Goal: Task Accomplishment & Management: Use online tool/utility

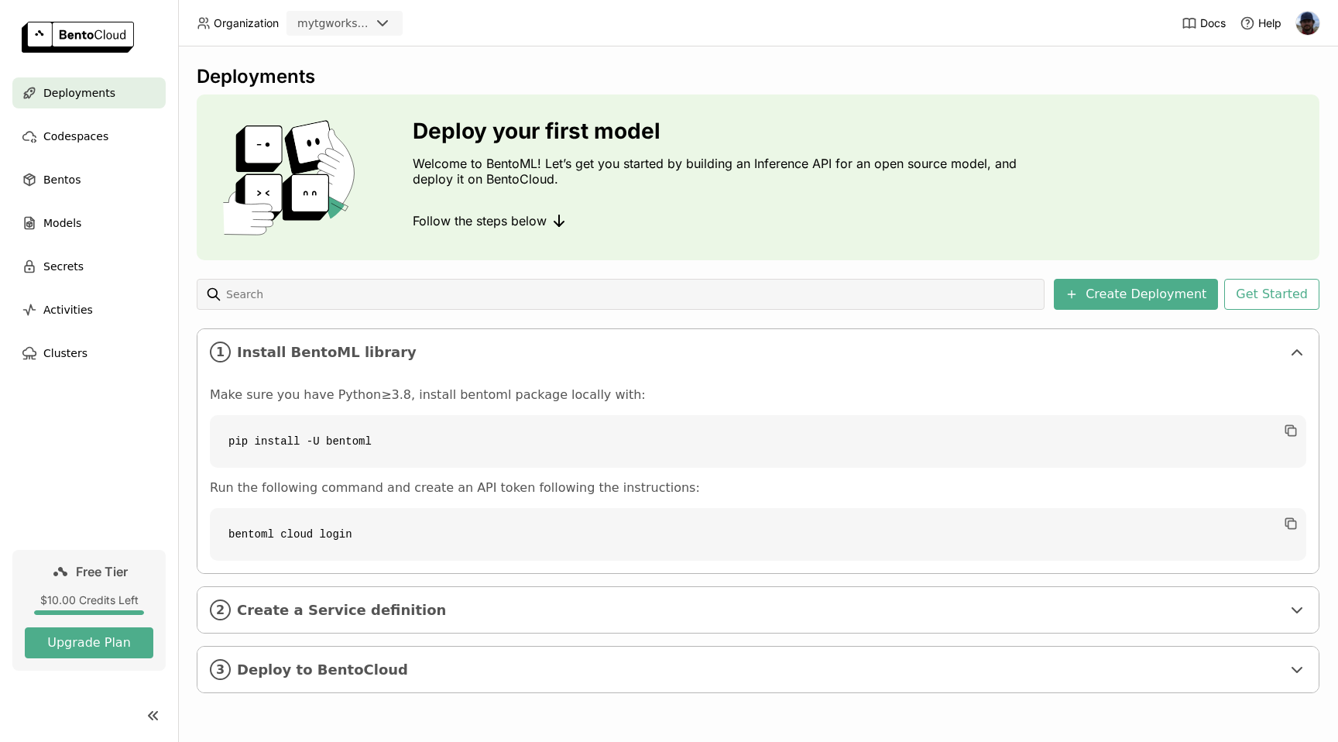
click at [384, 24] on icon at bounding box center [382, 23] width 9 height 5
click at [456, 59] on div "Deployments Deploy your first model Welcome to BentoML! Let’s get you started b…" at bounding box center [758, 393] width 1160 height 695
click at [397, 290] on input at bounding box center [632, 294] width 814 height 25
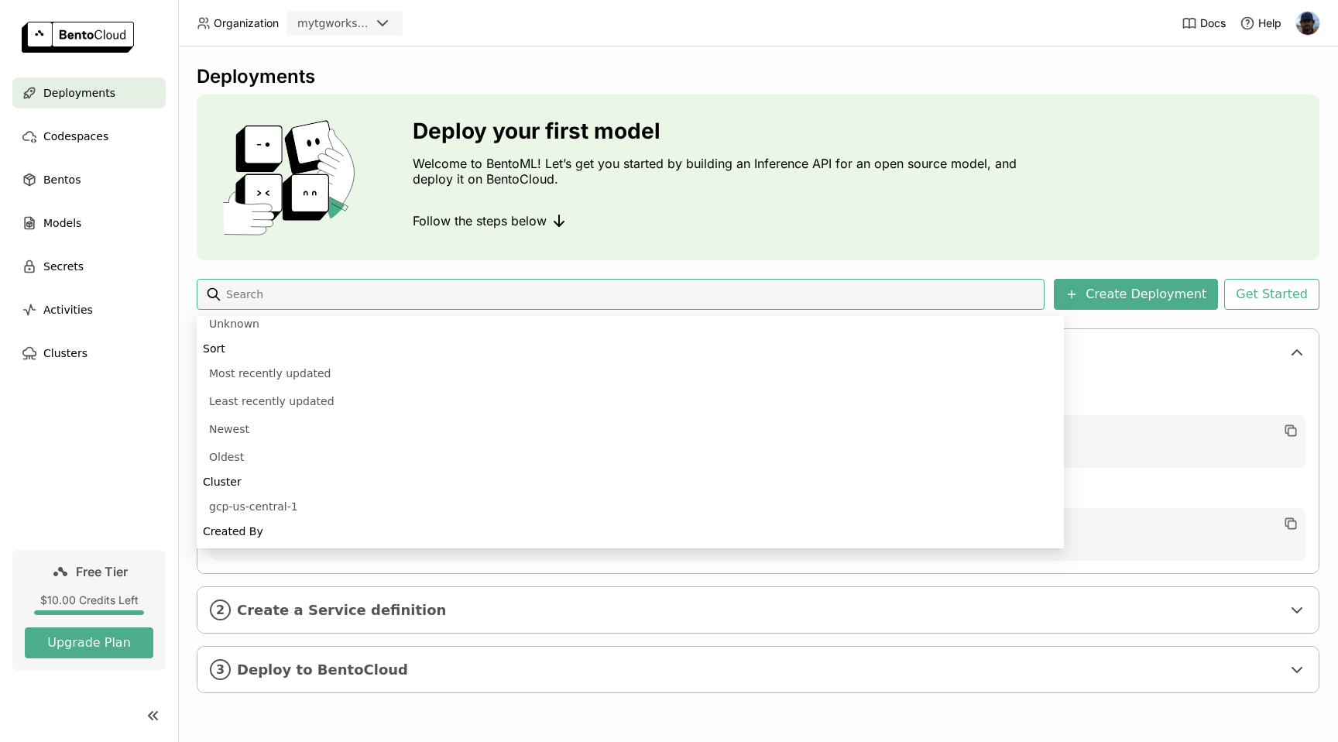
scroll to position [545, 0]
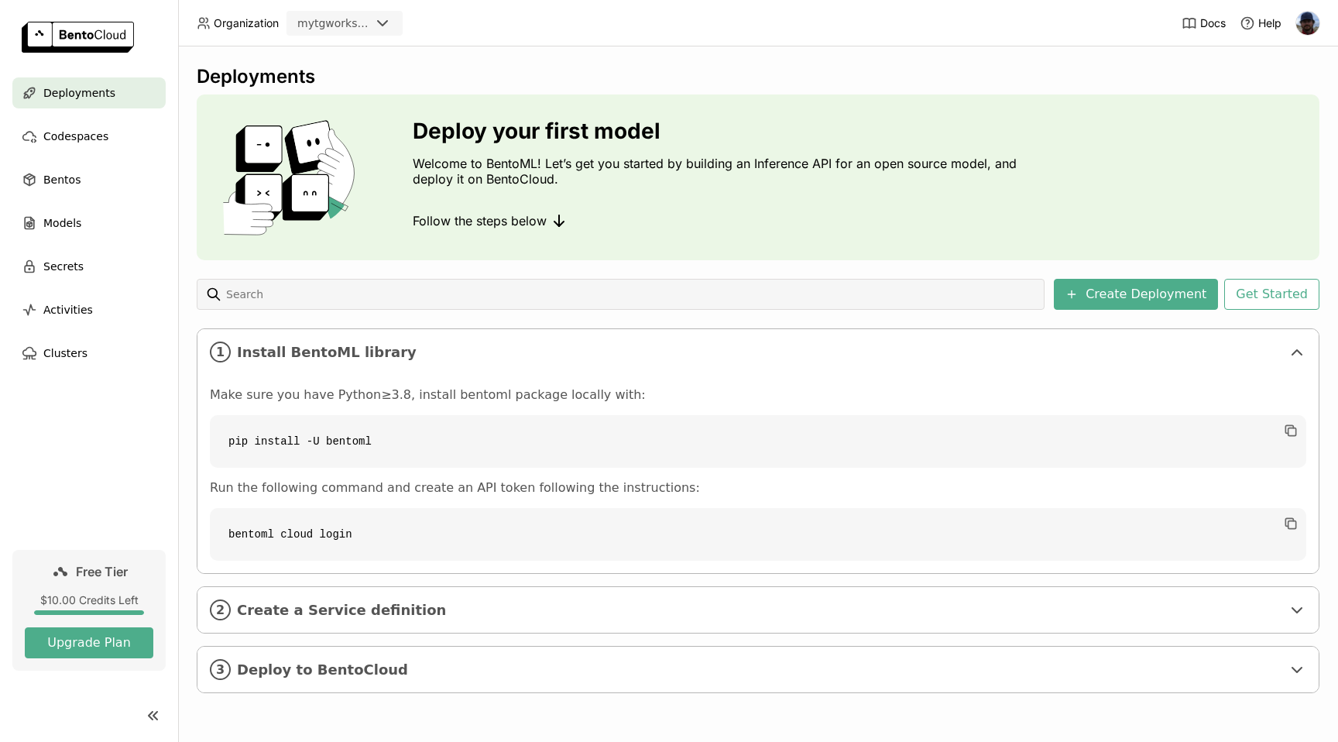
click at [1150, 376] on div "Make sure you have Python≥3.8, install bentoml package locally with: pip instal…" at bounding box center [757, 474] width 1121 height 198
click at [461, 611] on span "Create a Service definition" at bounding box center [759, 610] width 1044 height 17
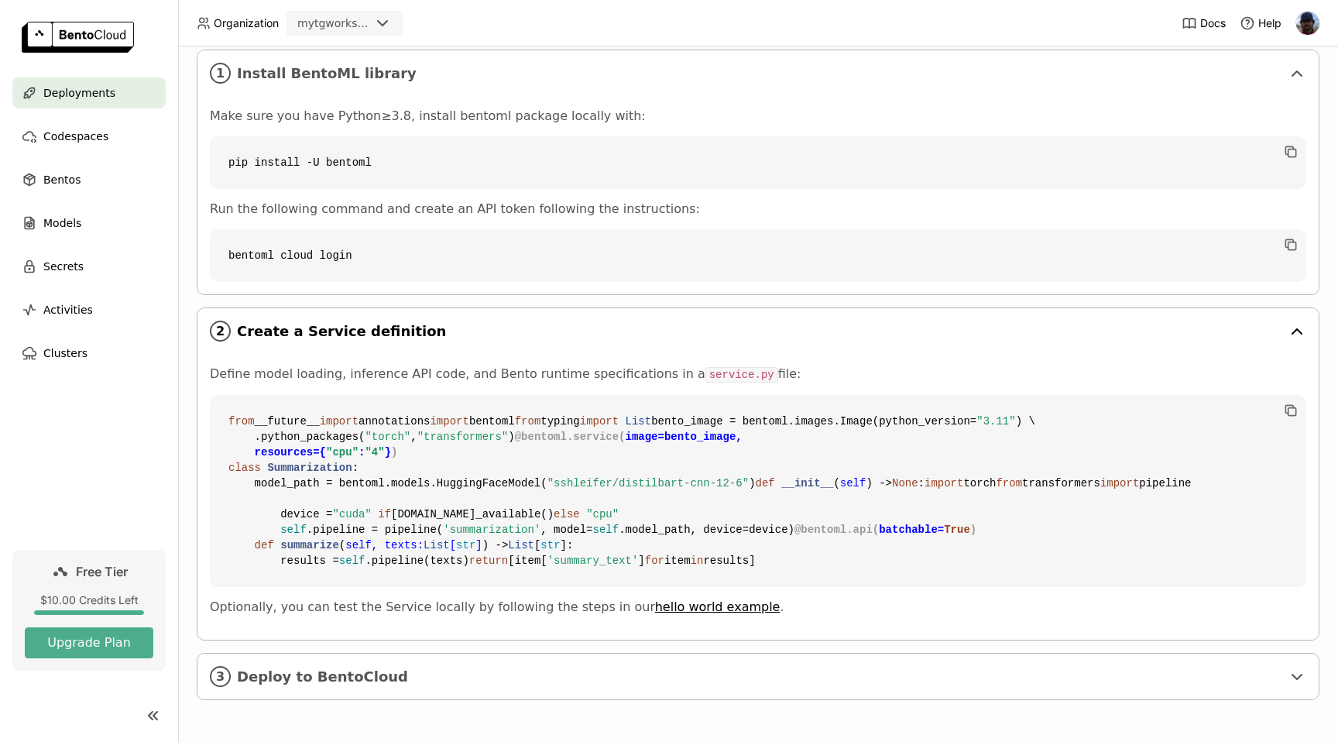
scroll to position [557, 0]
click at [434, 684] on span "Deploy to BentoCloud" at bounding box center [759, 676] width 1044 height 17
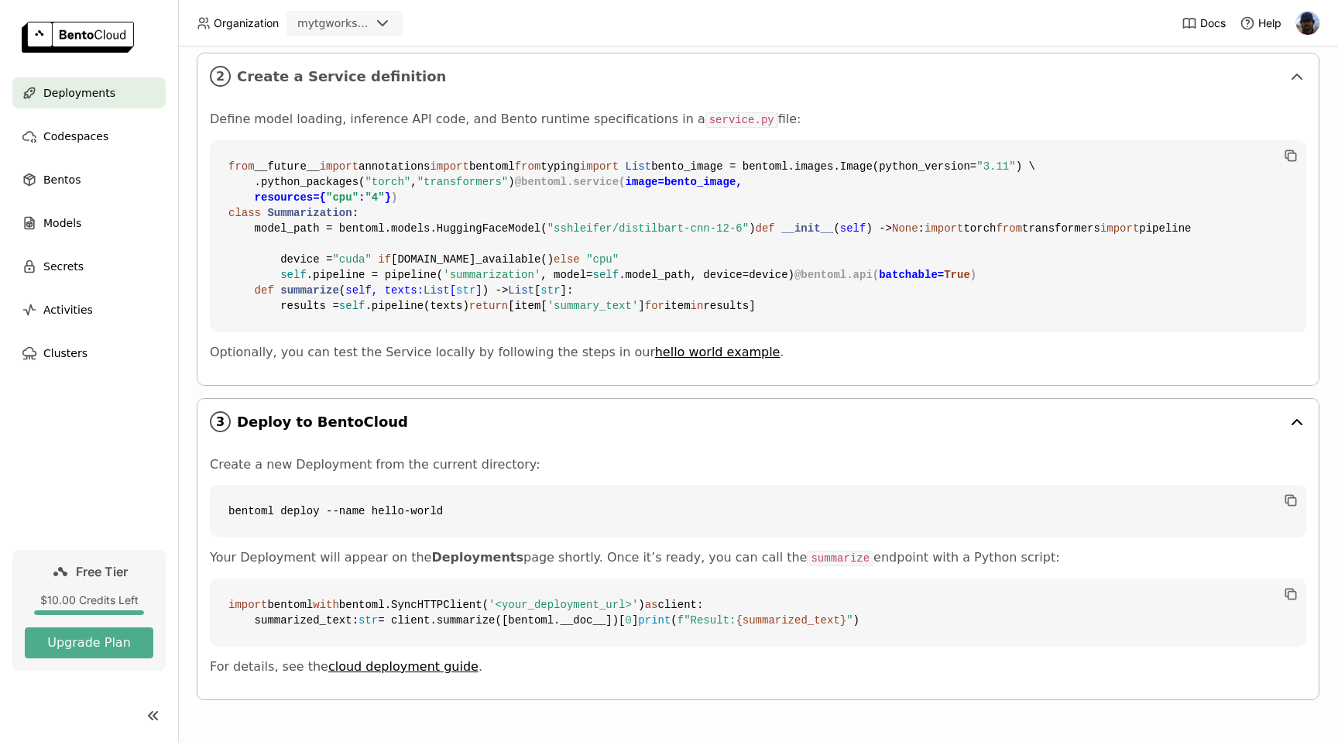
scroll to position [859, 0]
click at [63, 228] on span "Models" at bounding box center [62, 223] width 38 height 19
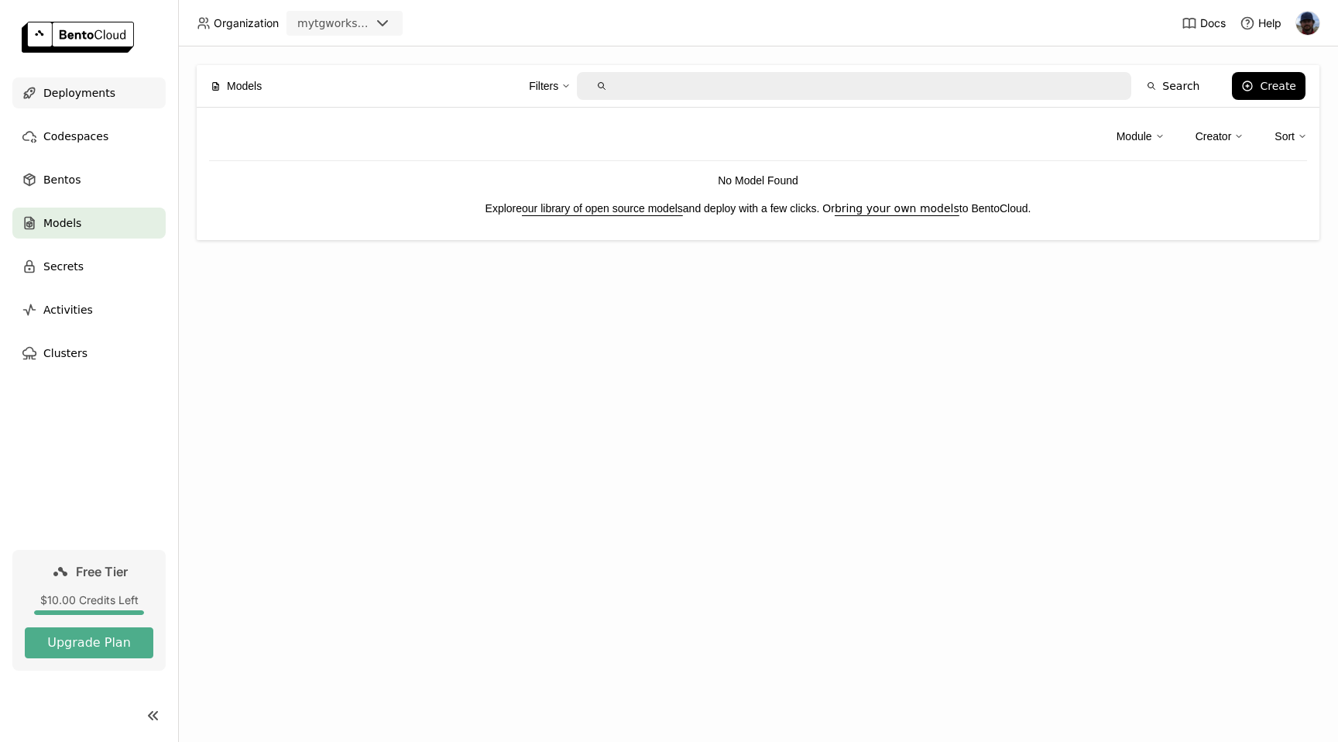
click at [91, 102] on div "Deployments" at bounding box center [88, 92] width 153 height 31
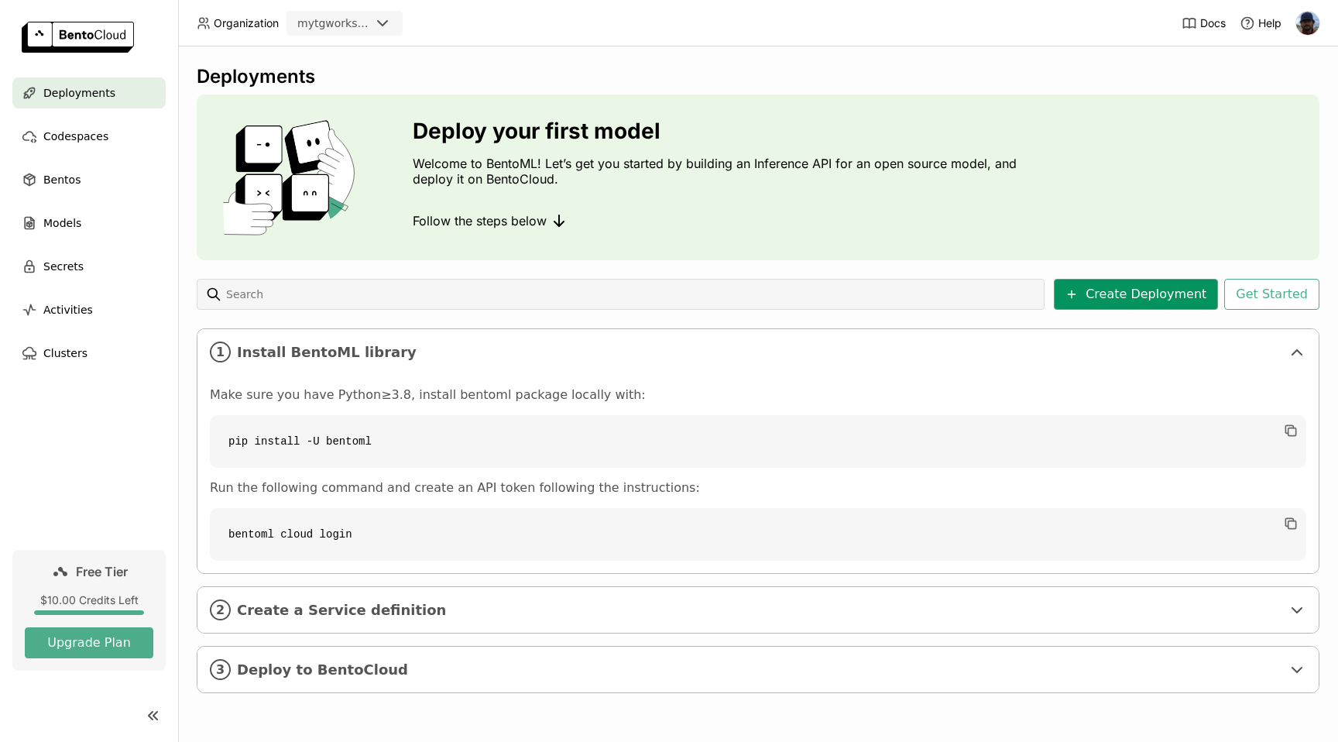
click at [1129, 303] on button "Create Deployment" at bounding box center [1136, 294] width 164 height 31
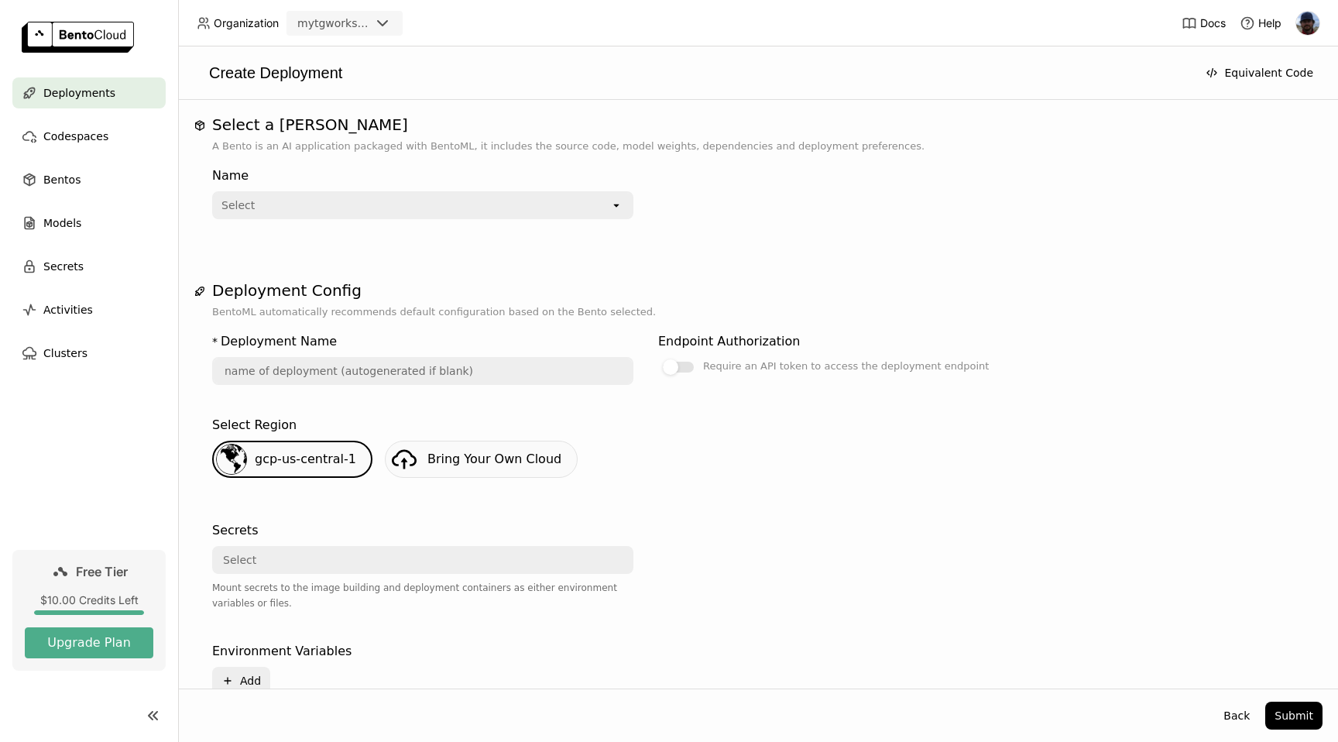
click at [583, 195] on div "Select" at bounding box center [412, 205] width 396 height 25
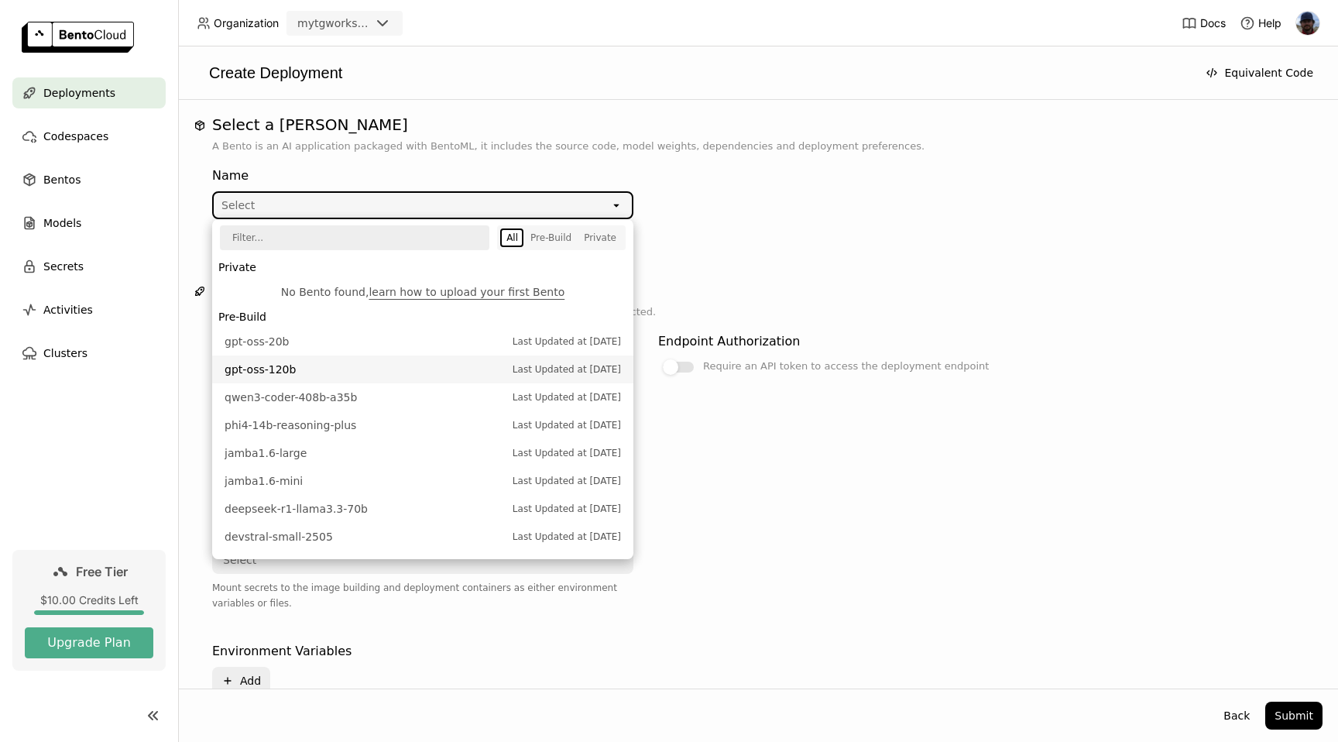
click at [431, 360] on li "gpt-oss-120b Last Updated at Aug 06, 2025" at bounding box center [422, 369] width 421 height 28
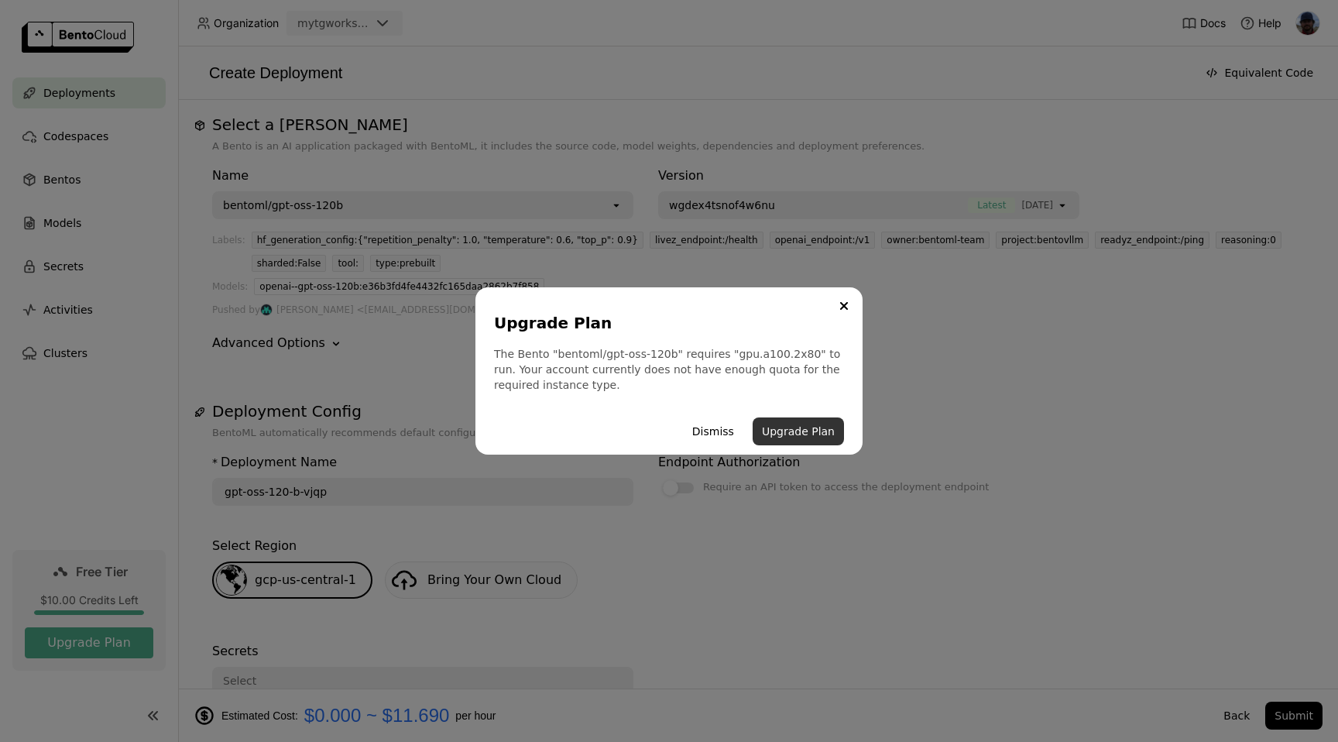
click at [799, 432] on button "Upgrade Plan" at bounding box center [797, 431] width 91 height 28
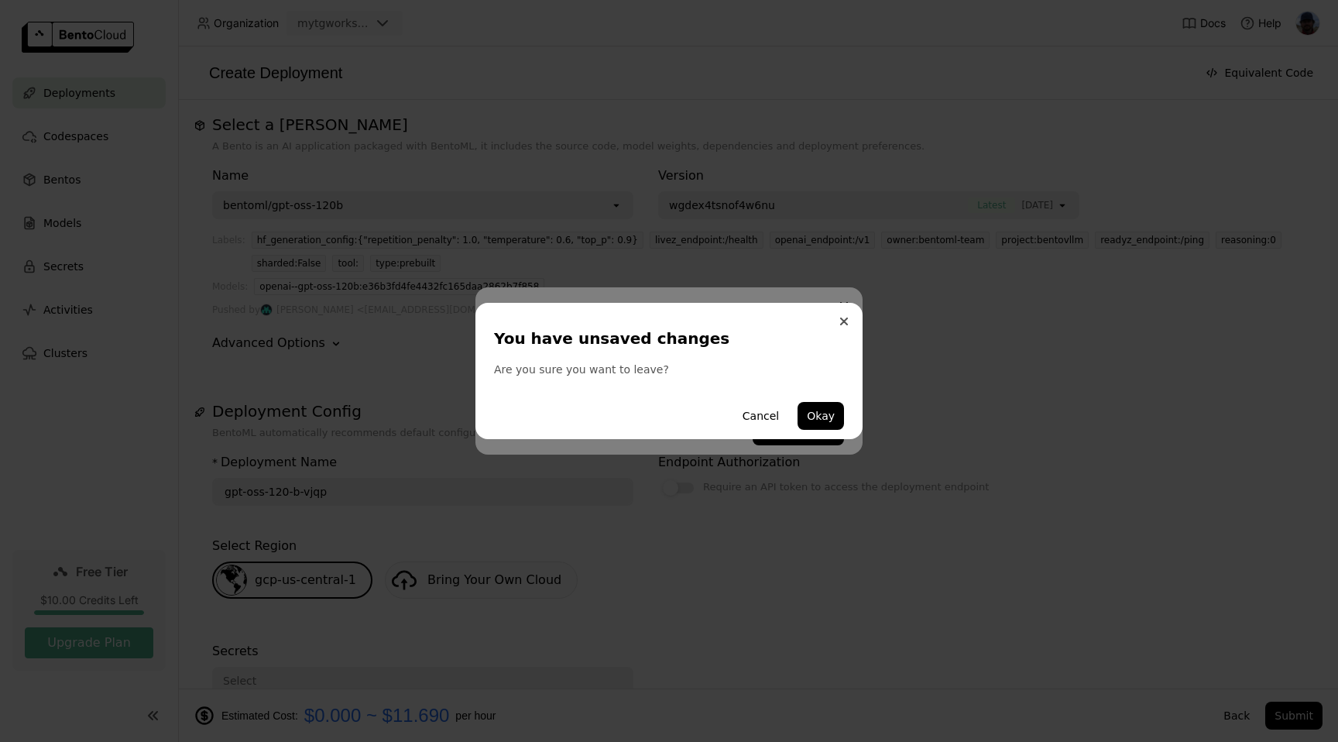
click at [841, 315] on button "Close" at bounding box center [844, 321] width 19 height 19
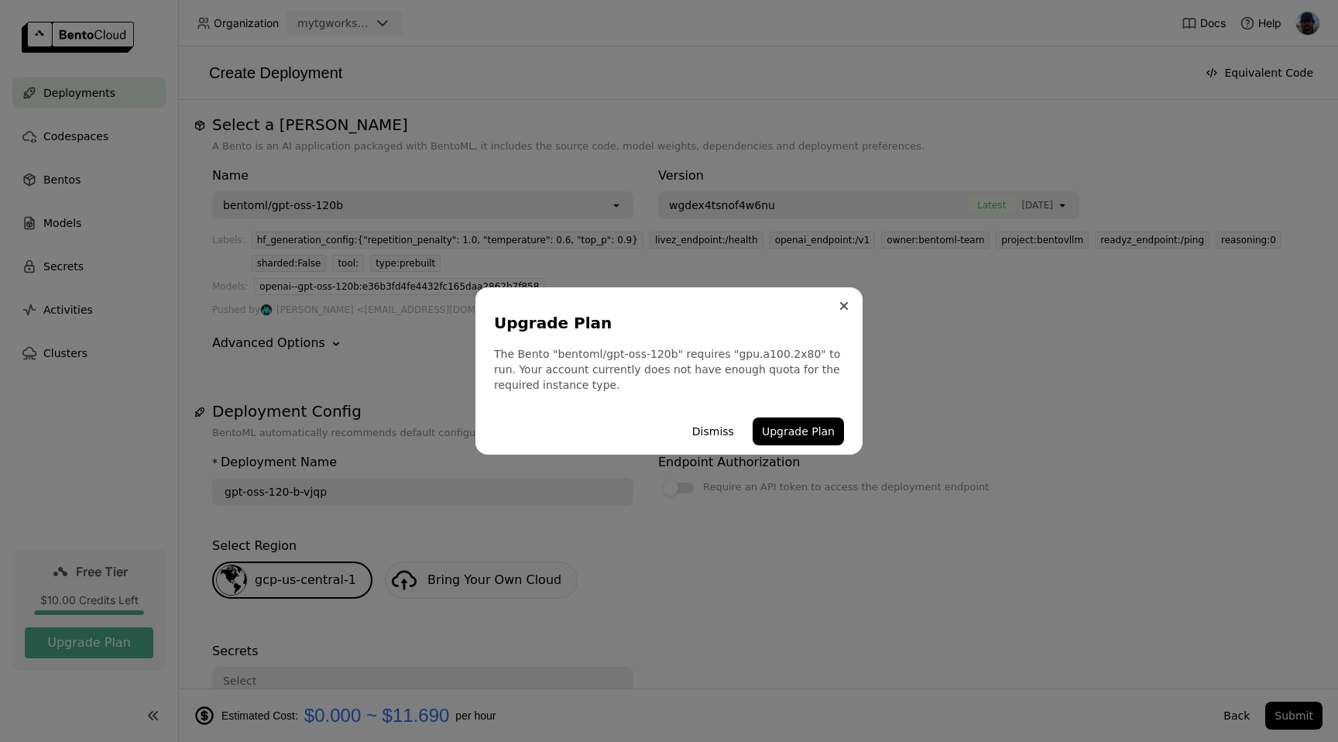
click at [841, 307] on icon "Close" at bounding box center [844, 306] width 6 height 6
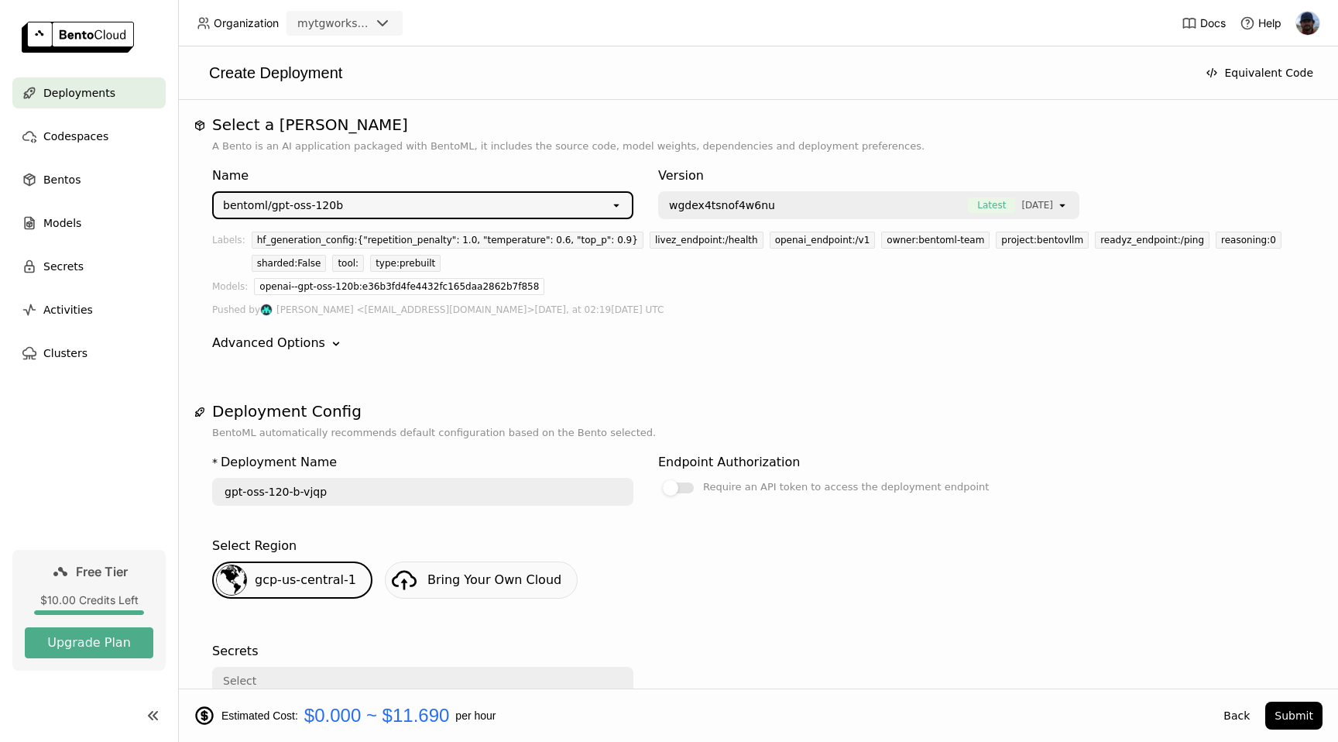
click at [554, 201] on div "bentoml/gpt-oss-120b" at bounding box center [412, 205] width 396 height 25
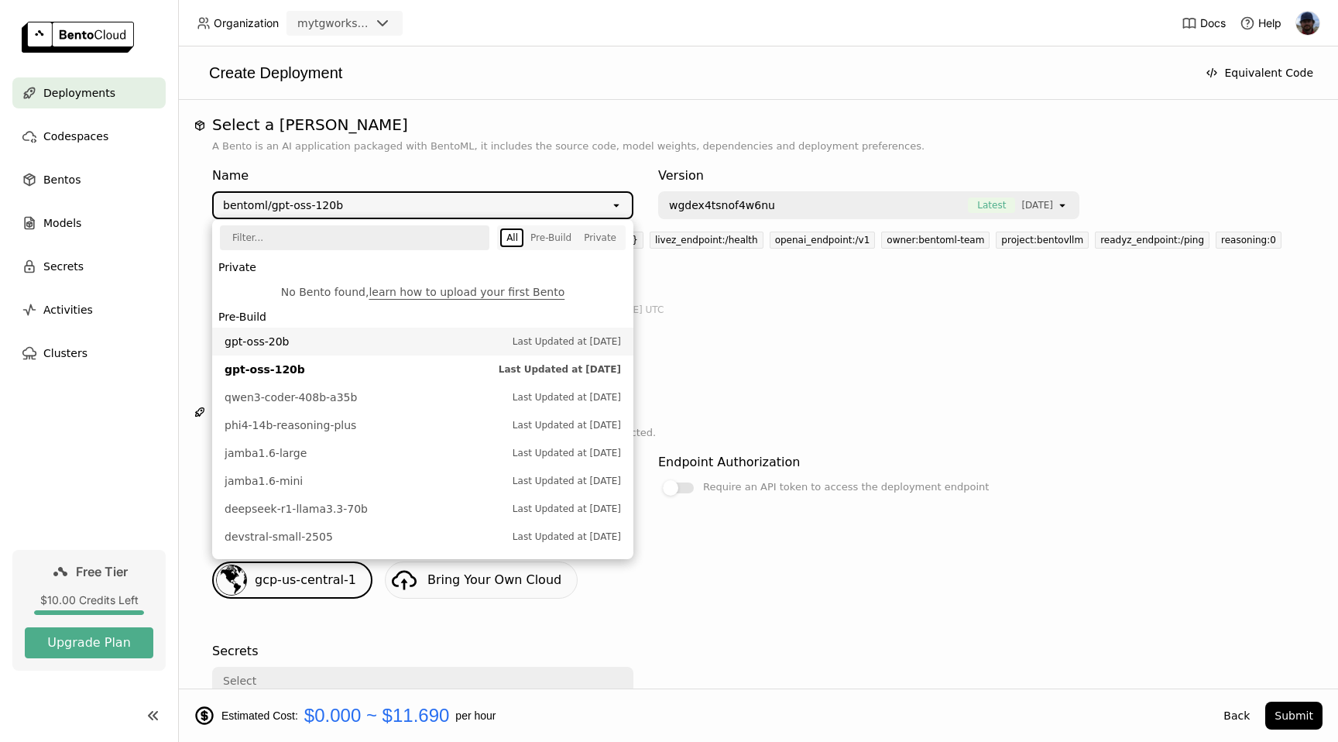
click at [471, 332] on li "gpt-oss-20b Last Updated at Aug 06, 2025" at bounding box center [422, 341] width 421 height 28
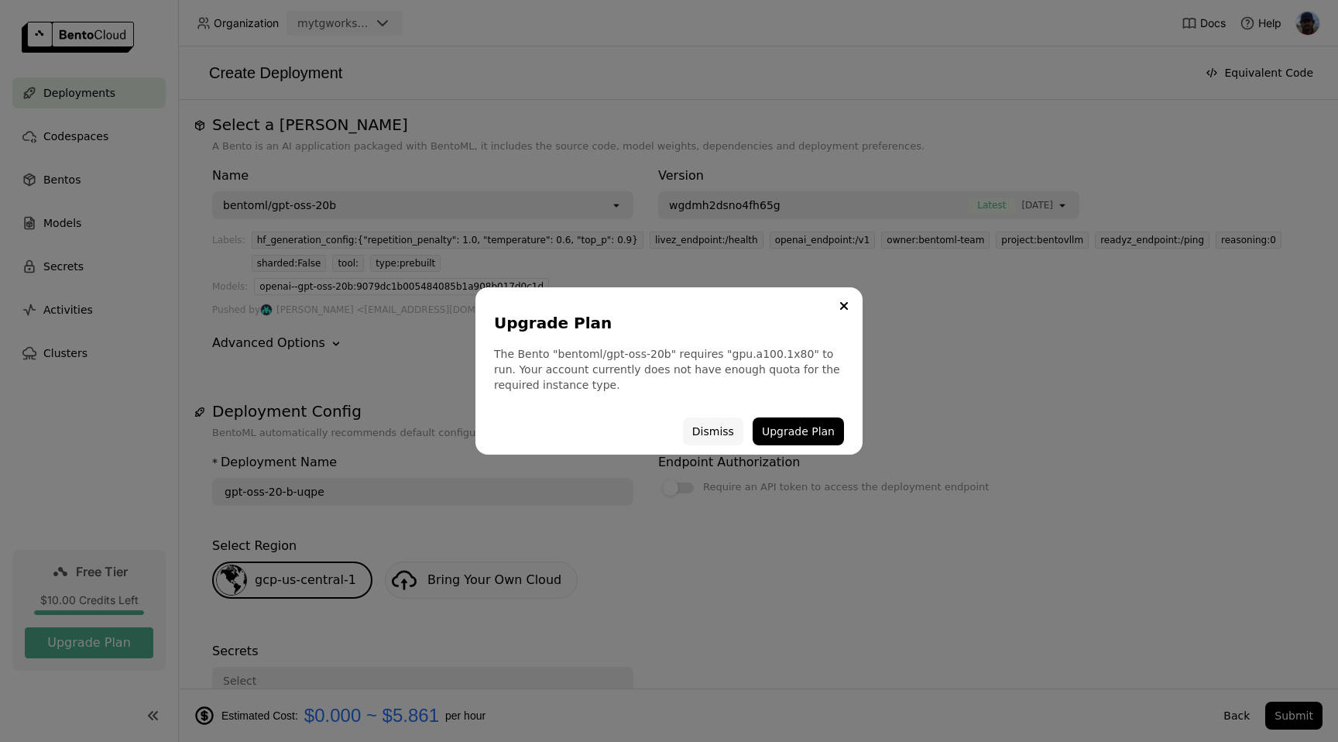
click at [725, 433] on button "Dismiss" at bounding box center [713, 431] width 60 height 28
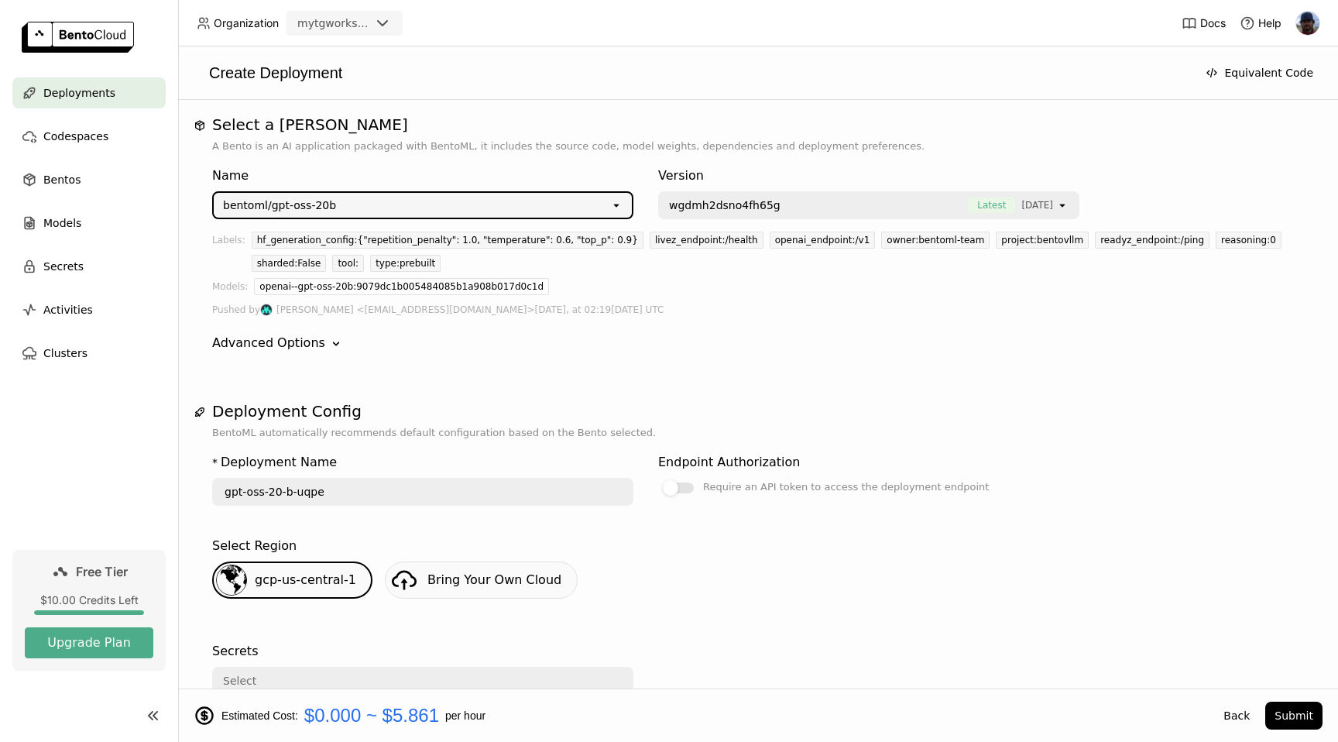
click at [608, 206] on div "bentoml/gpt-oss-20b" at bounding box center [412, 205] width 396 height 25
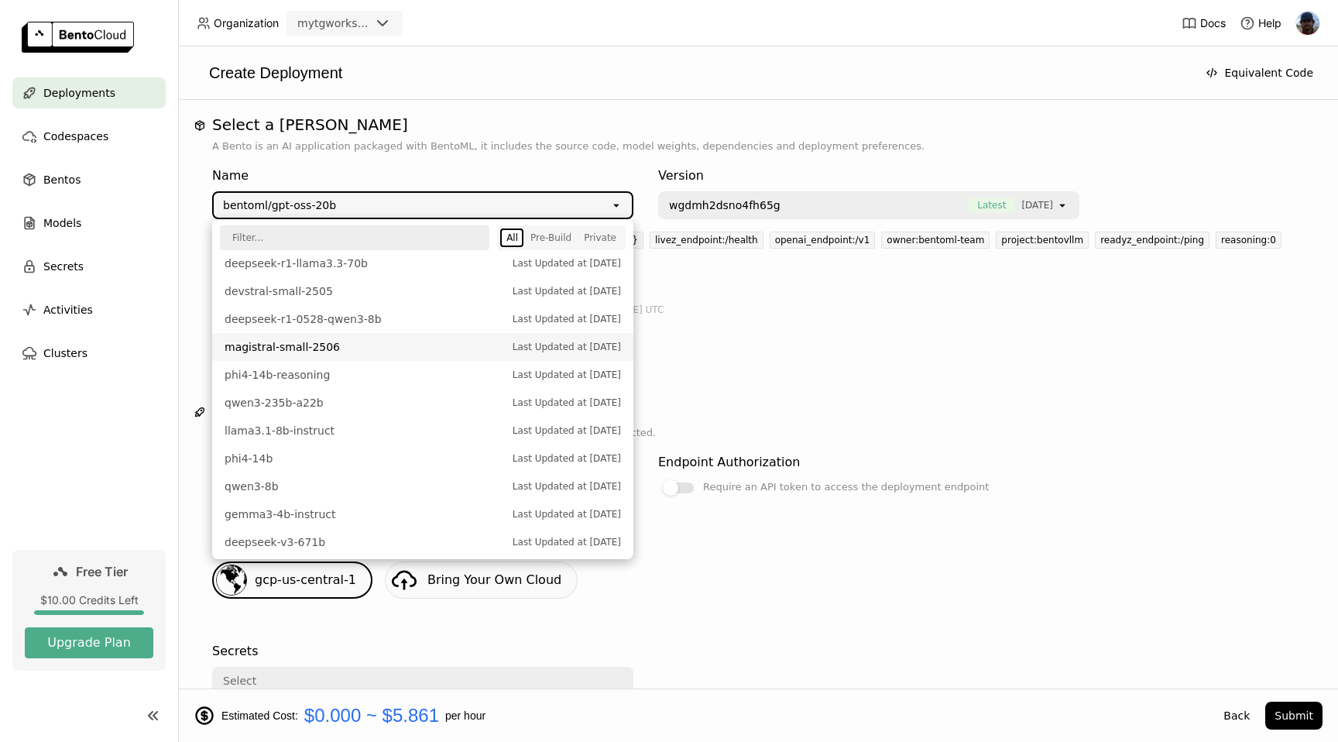
scroll to position [253, 0]
click at [374, 420] on span "llama3.1-8b-instruct" at bounding box center [365, 422] width 280 height 15
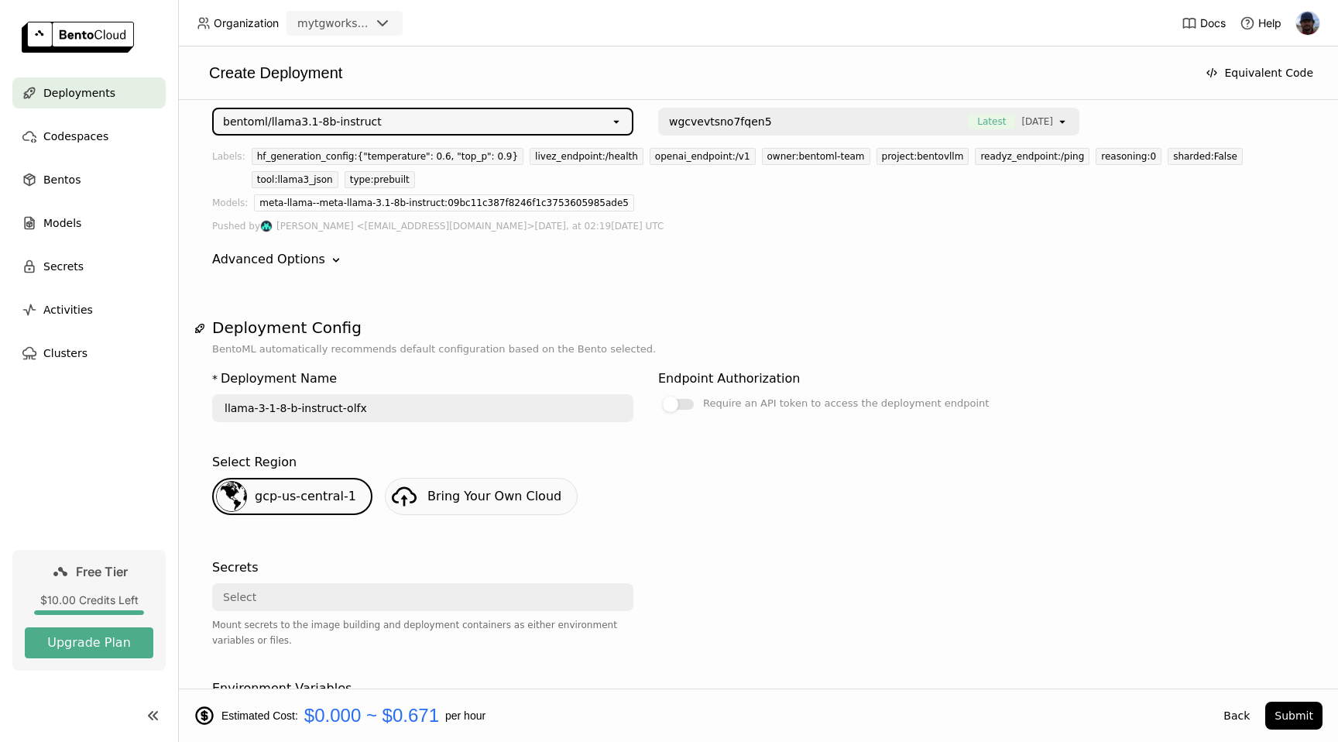
scroll to position [0, 0]
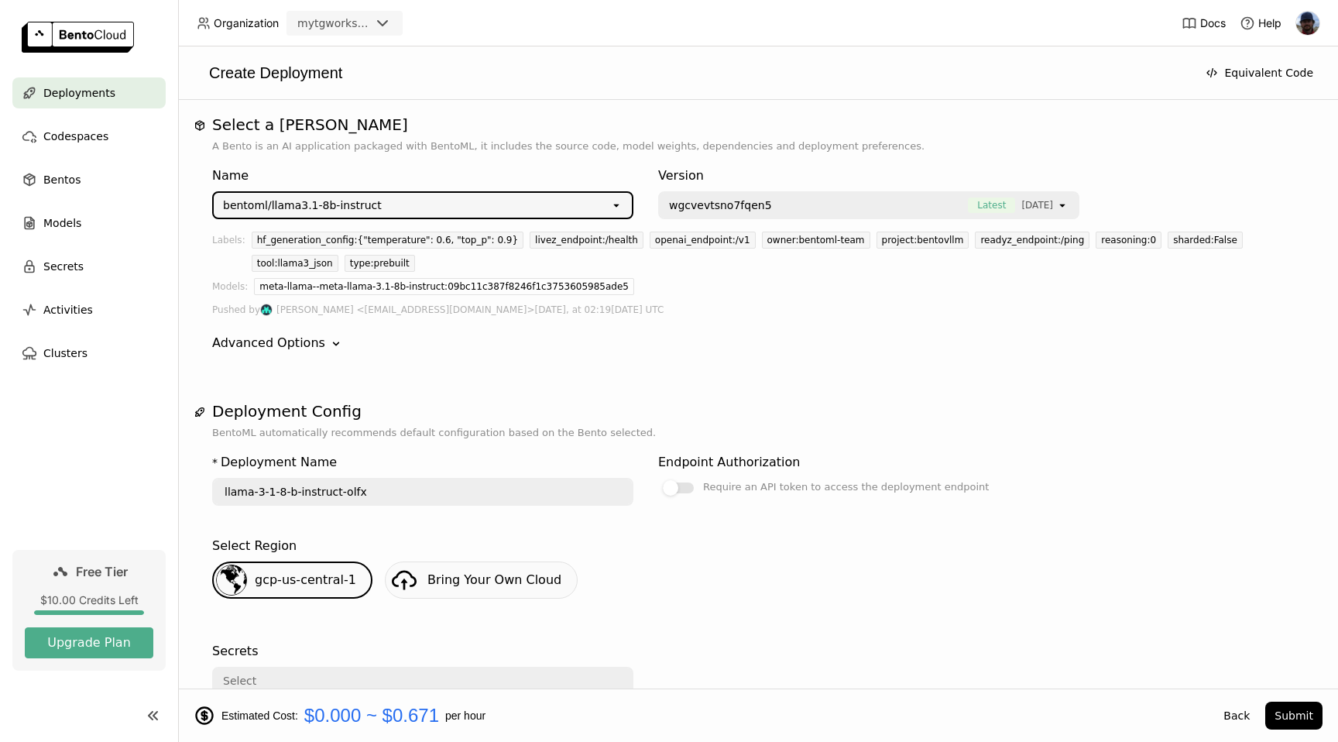
click at [520, 207] on div "bentoml/llama3.1-8b-instruct" at bounding box center [412, 205] width 396 height 25
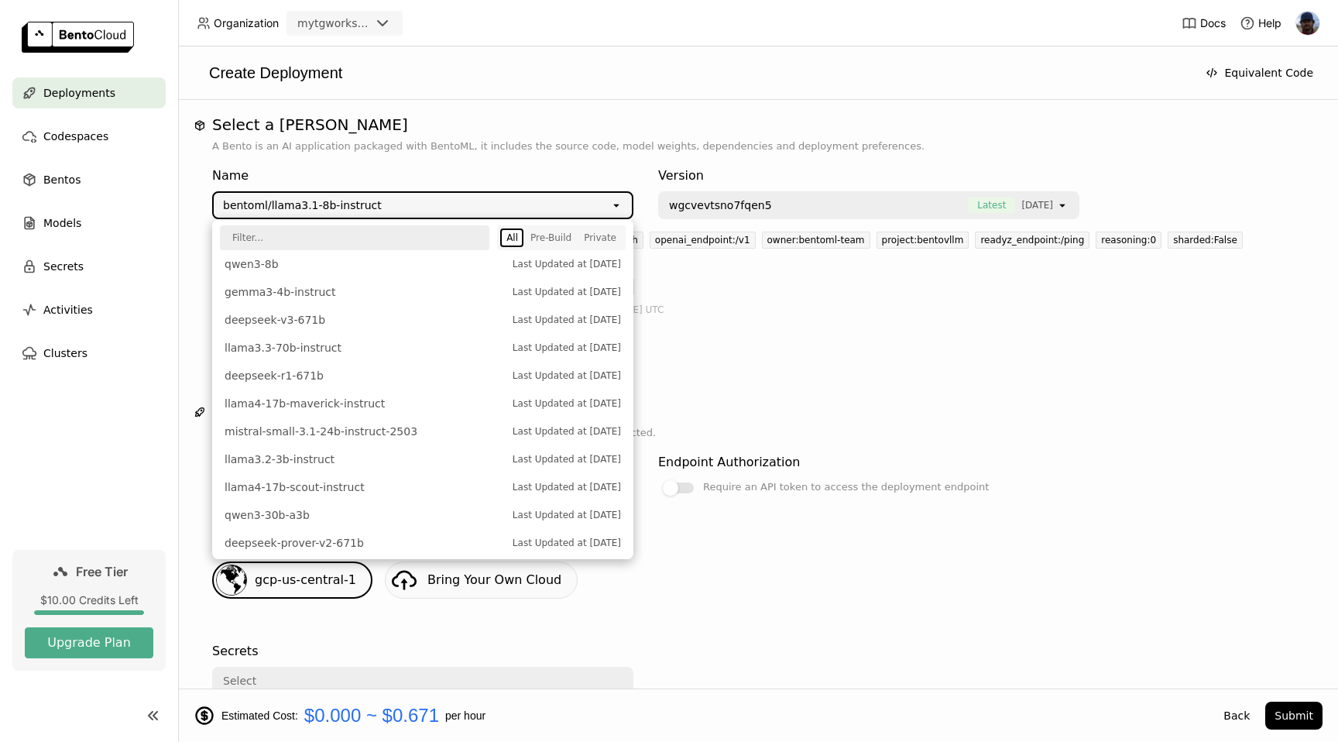
scroll to position [471, 0]
click at [461, 368] on span "deepseek-r1-671b" at bounding box center [365, 371] width 280 height 15
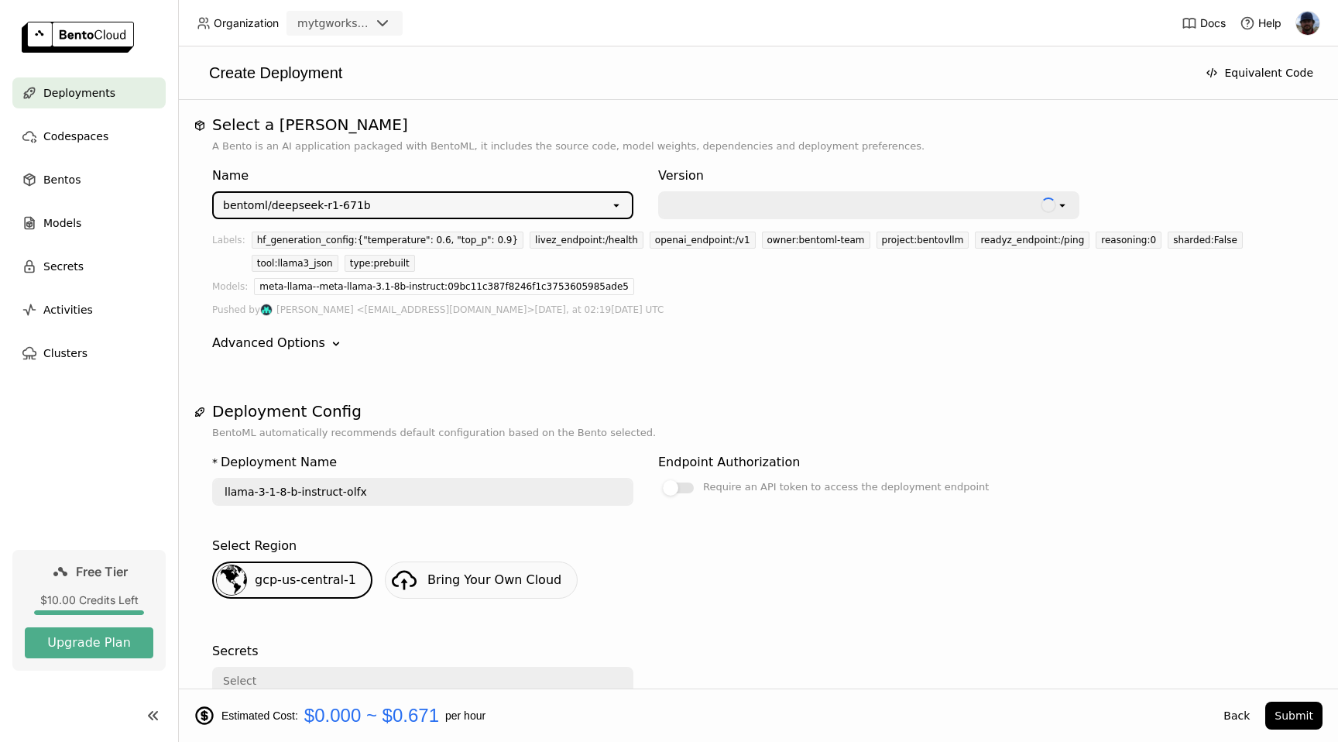
type input "deepseek-r-1-671-b-wxqx"
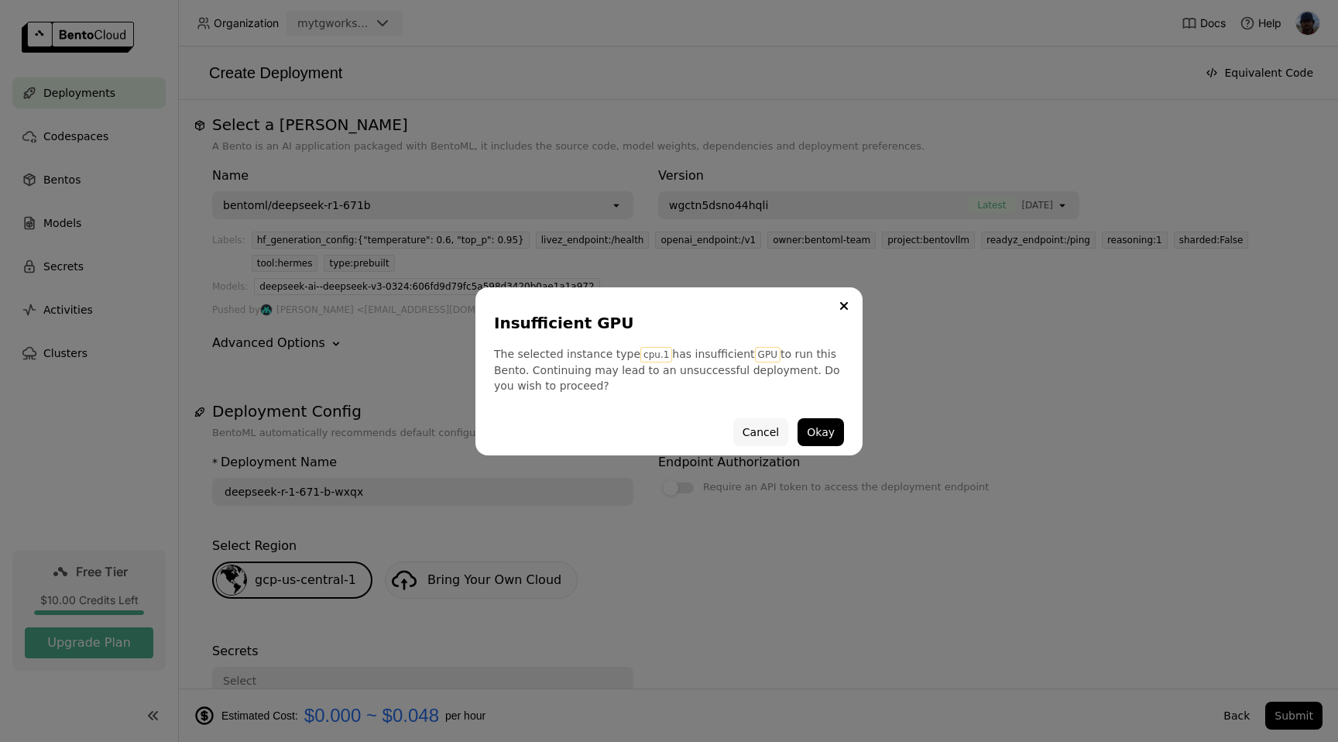
click at [774, 430] on button "Cancel" at bounding box center [760, 432] width 55 height 28
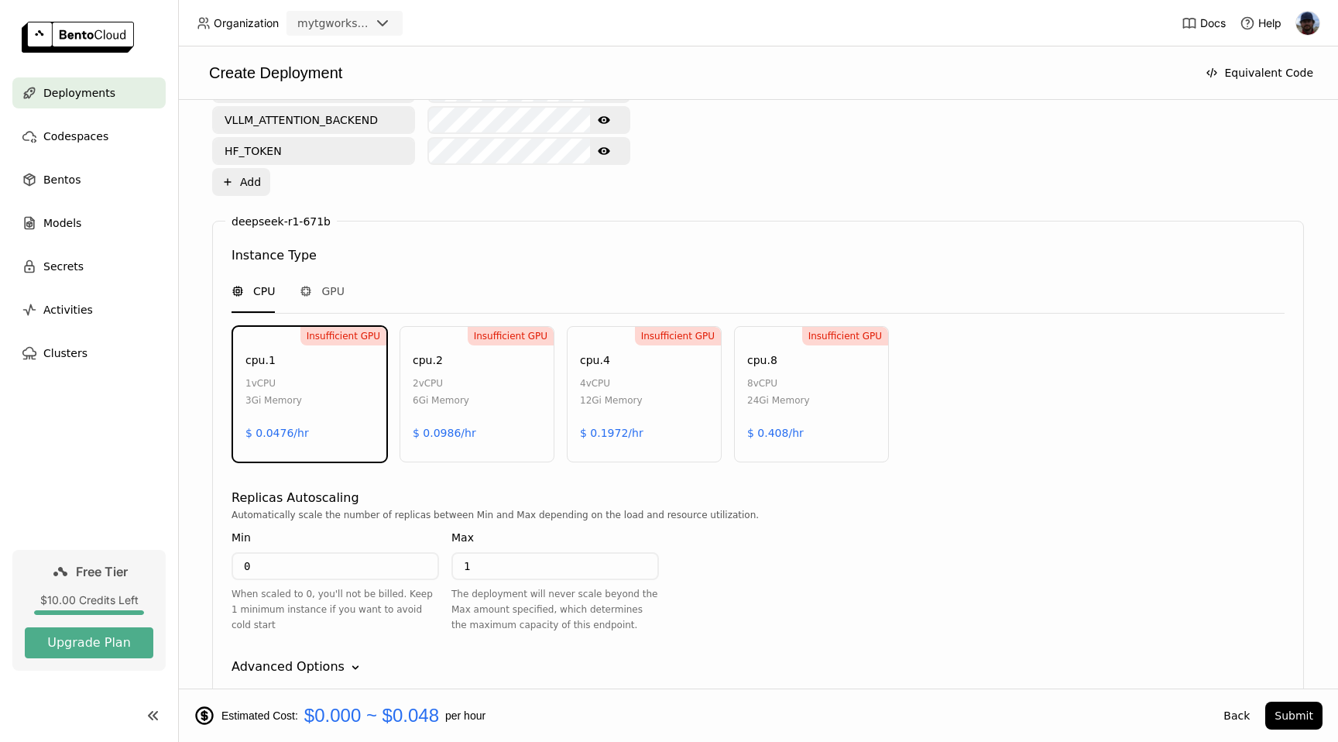
scroll to position [795, 0]
click at [330, 293] on span "GPU" at bounding box center [332, 290] width 23 height 15
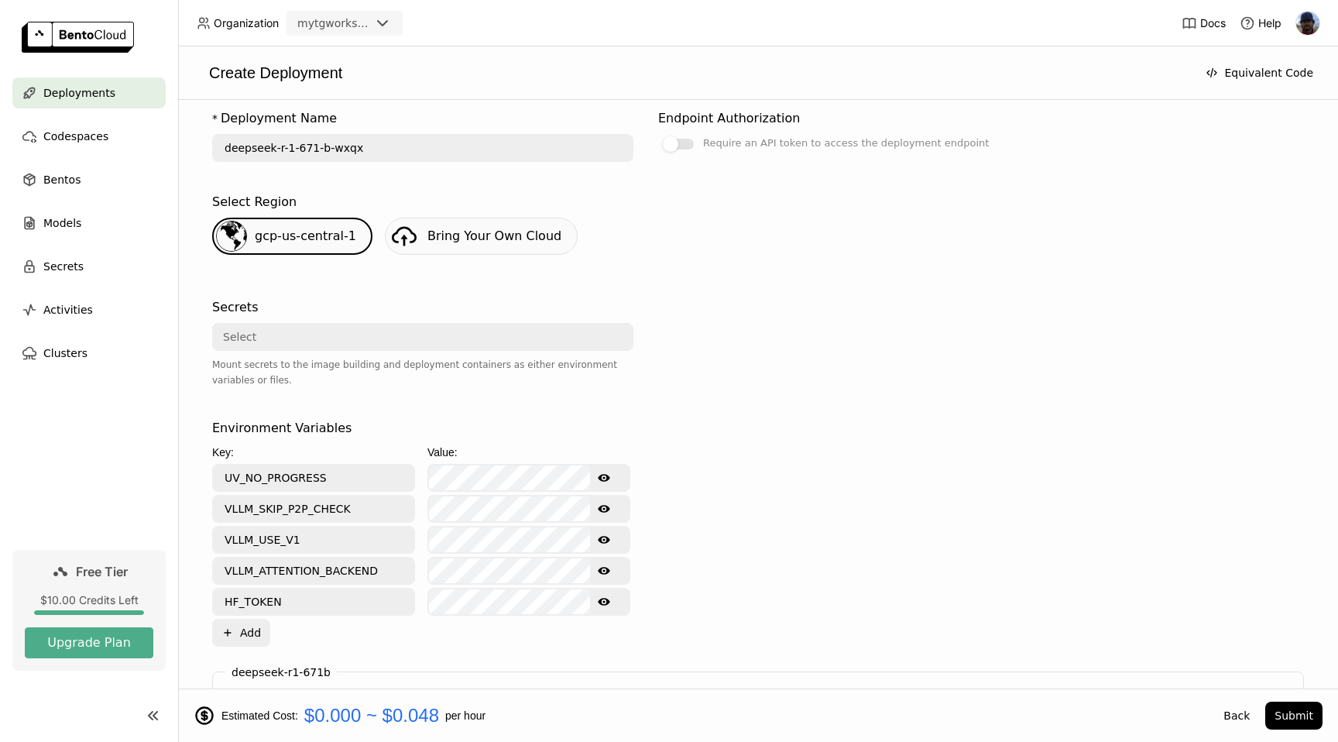
scroll to position [0, 0]
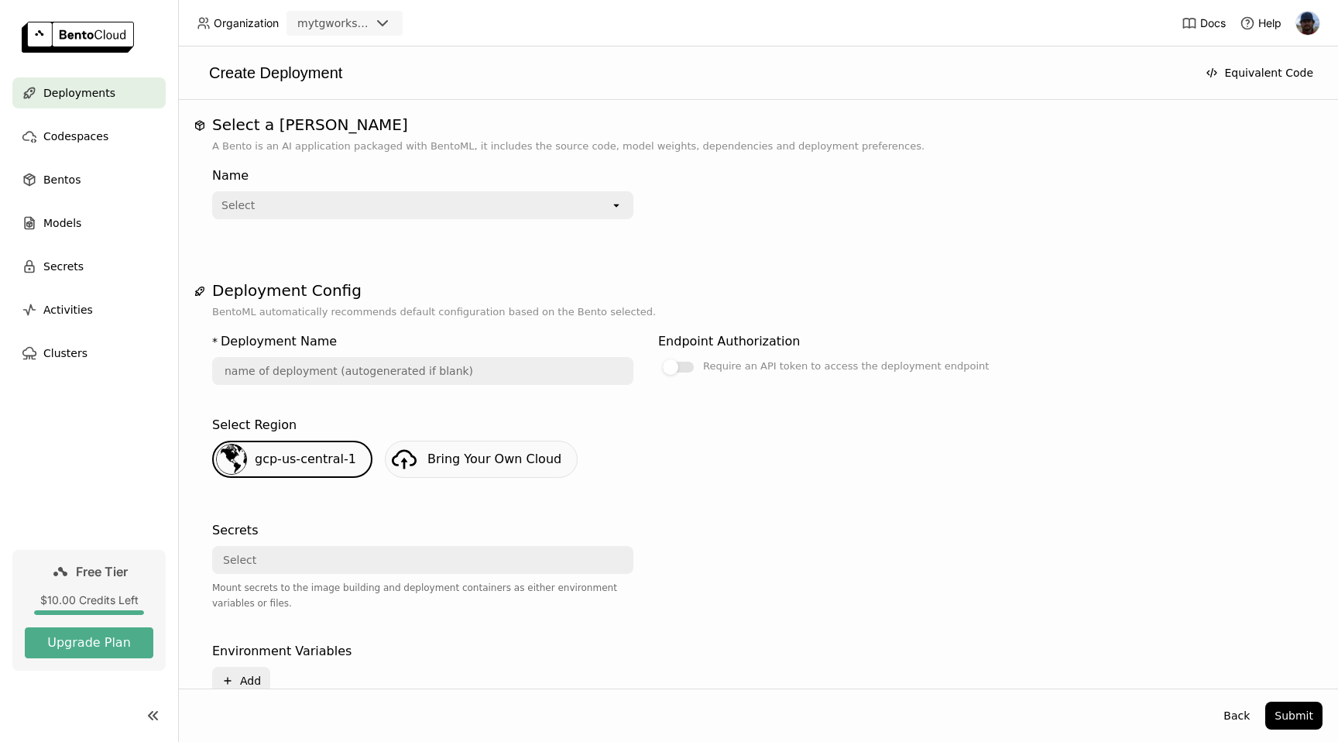
click at [417, 205] on div "Select" at bounding box center [412, 205] width 396 height 25
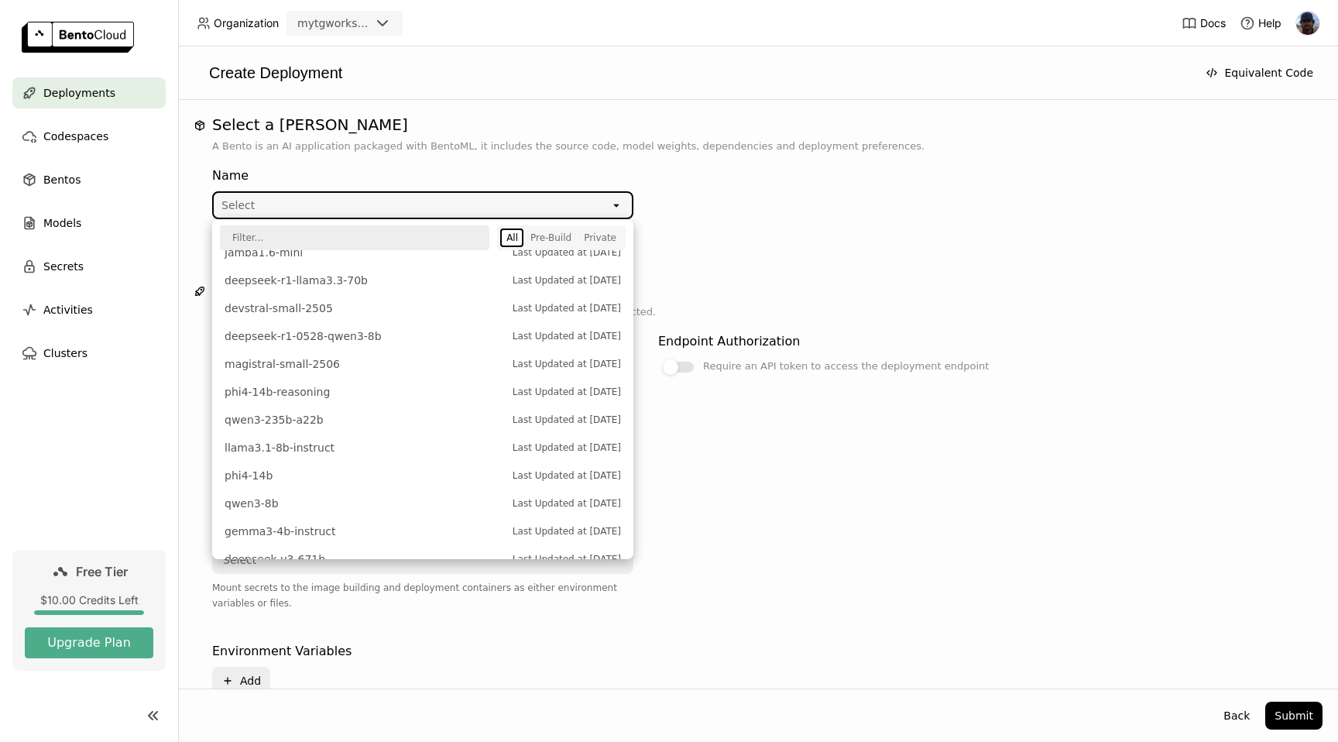
scroll to position [230, 0]
click at [359, 337] on span "deepseek-r1-0528-qwen3-8b" at bounding box center [365, 334] width 280 height 15
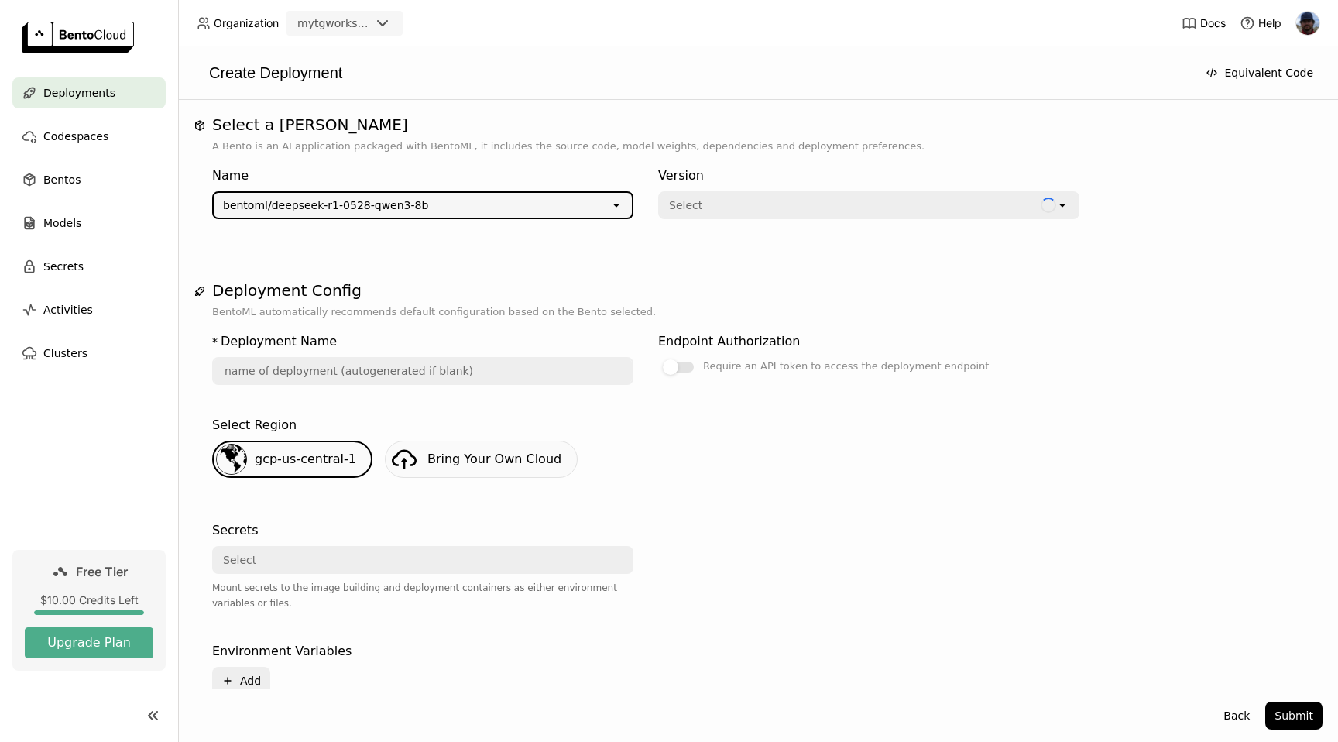
type input "deepseek-r-1-0528-[PERSON_NAME]-3-8-b-iitz"
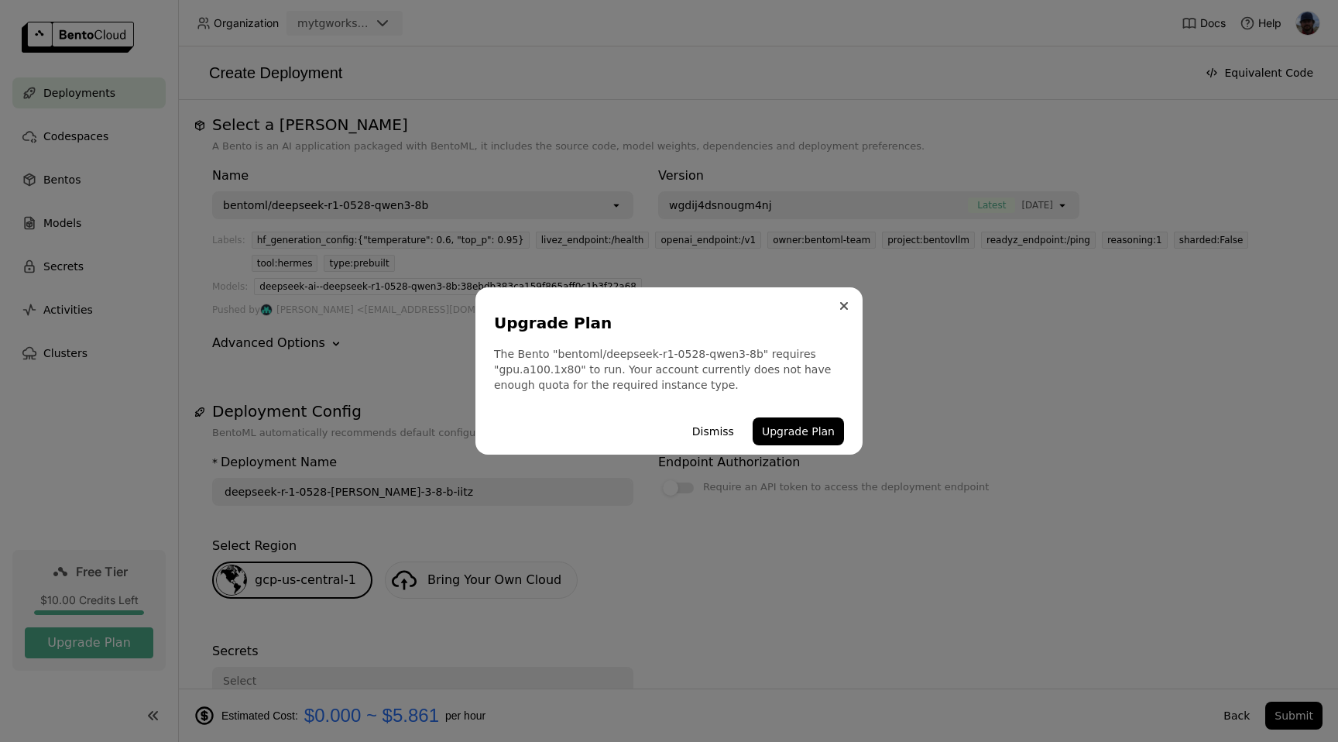
click at [843, 307] on icon "Close" at bounding box center [844, 306] width 6 height 6
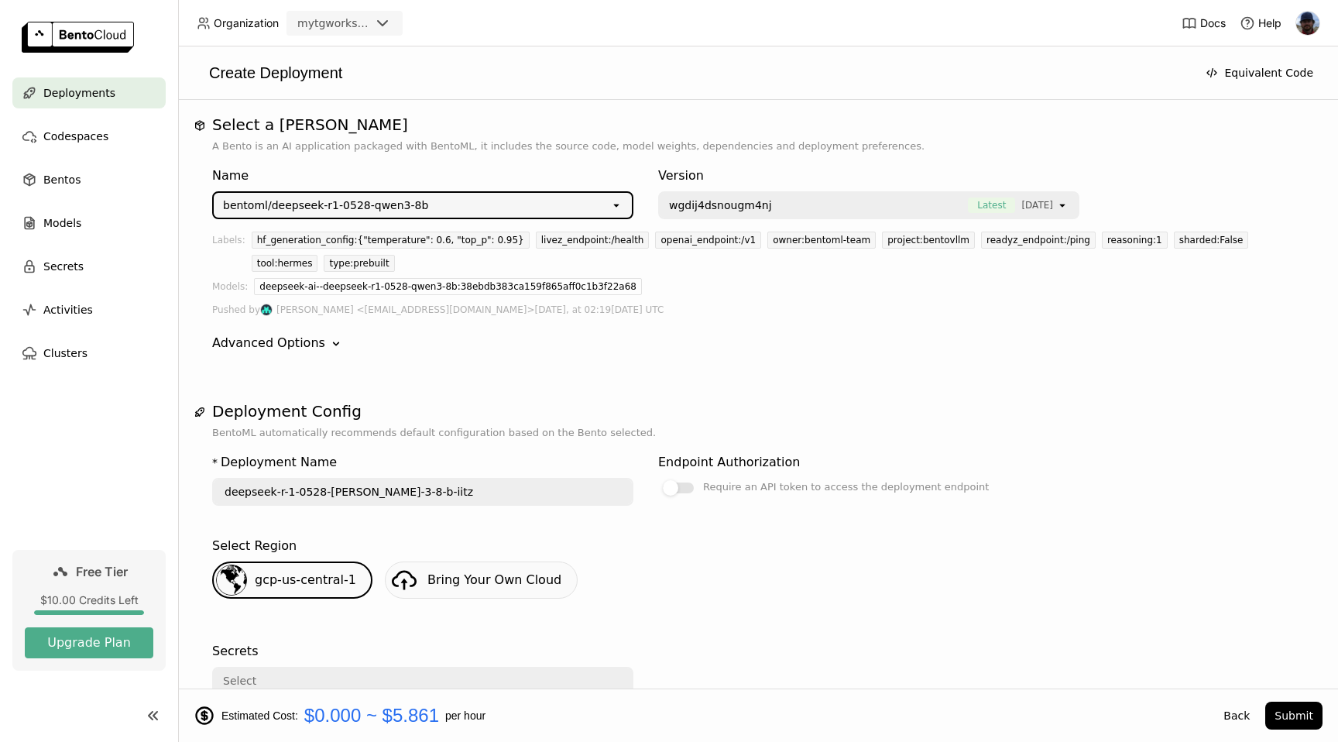
click at [481, 203] on div "bentoml/deepseek-r1-0528-qwen3-8b" at bounding box center [412, 205] width 396 height 25
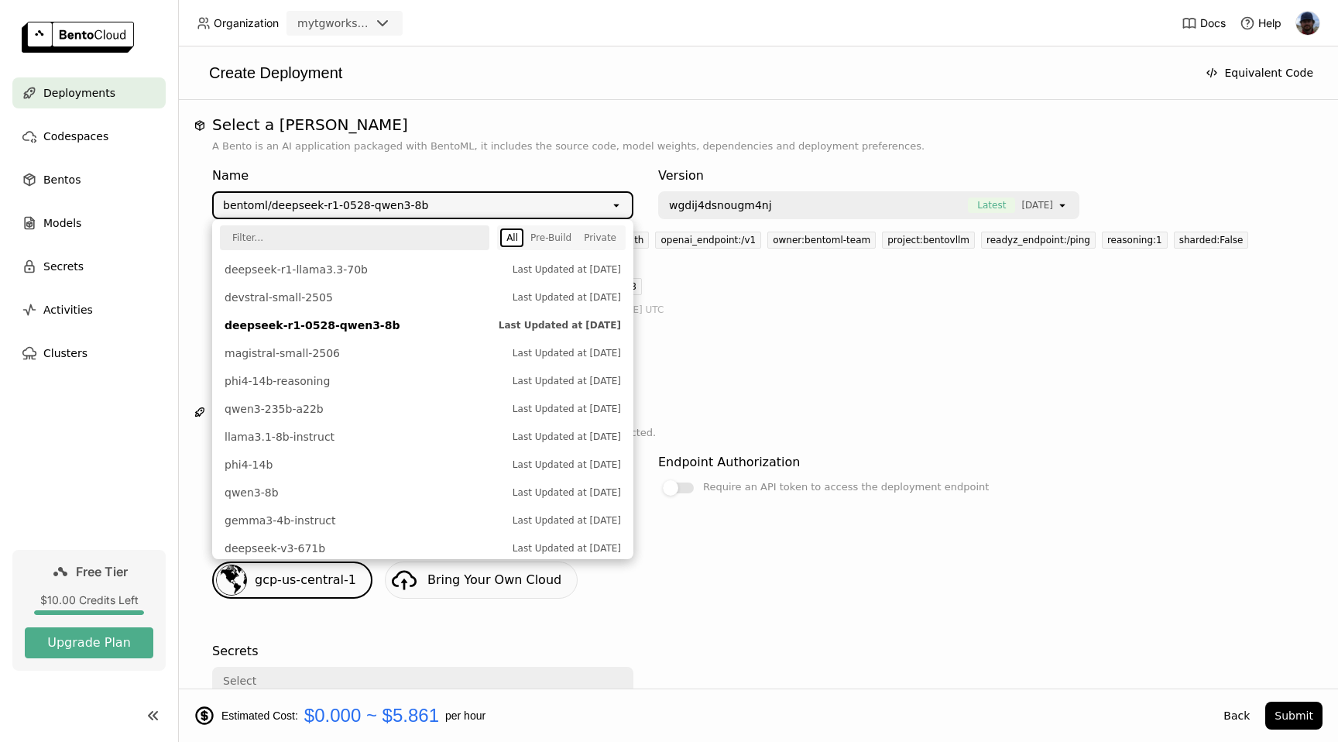
scroll to position [240, 0]
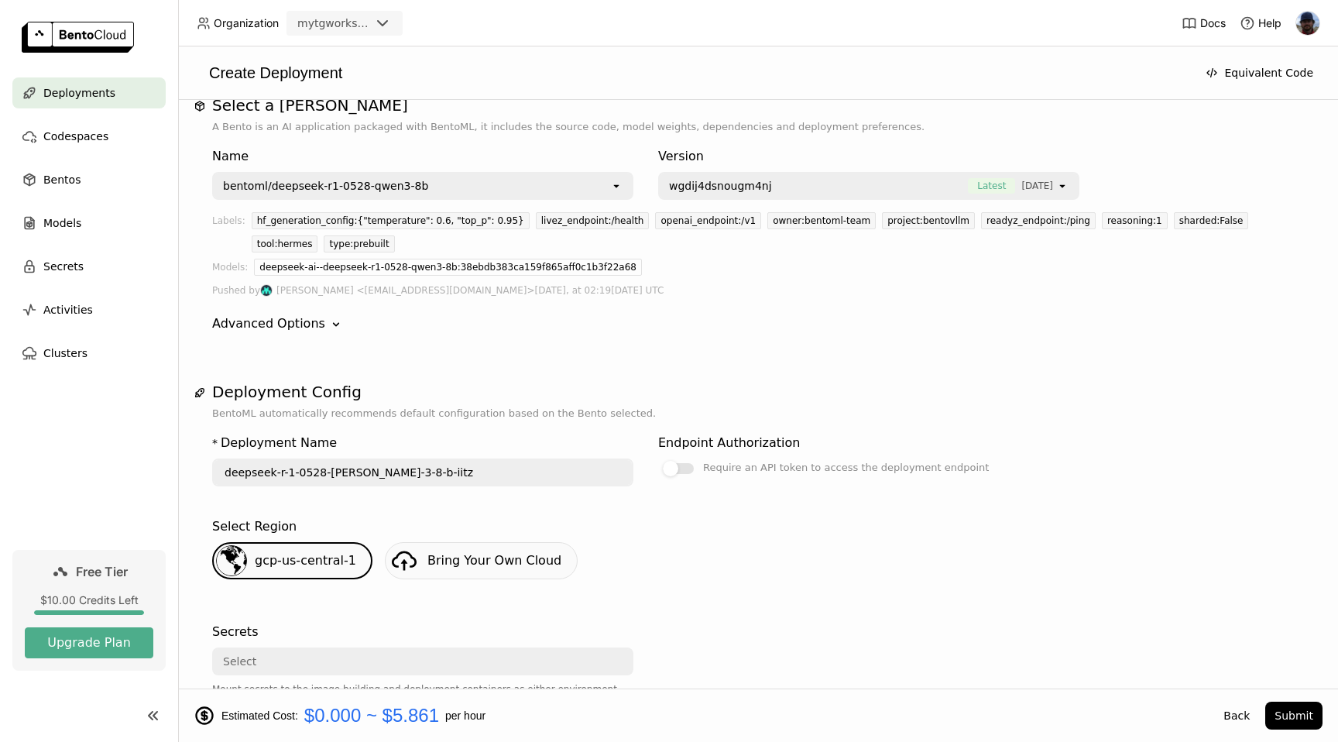
scroll to position [0, 0]
